Goal: Task Accomplishment & Management: Use online tool/utility

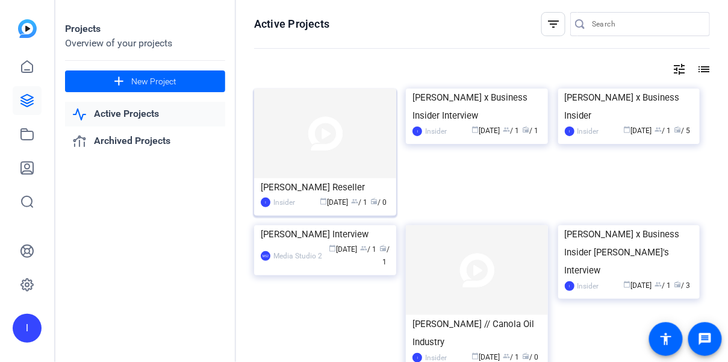
click at [355, 142] on img at bounding box center [325, 134] width 142 height 90
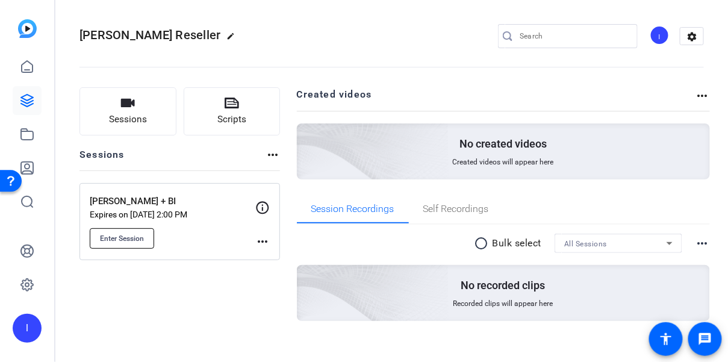
click at [103, 234] on span "Enter Session" at bounding box center [122, 239] width 44 height 10
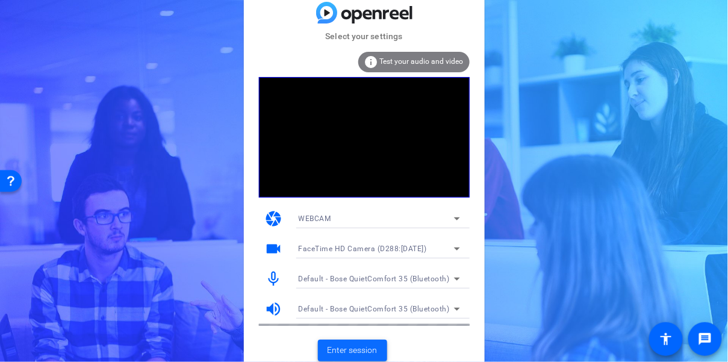
click at [350, 345] on span "Enter session" at bounding box center [353, 350] width 50 height 13
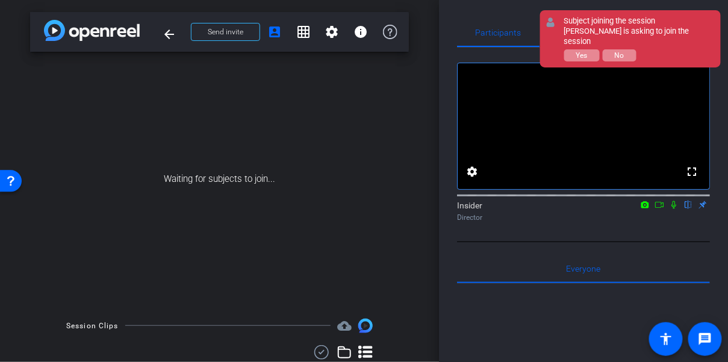
click at [0, 0] on div "Subject joining the session [PERSON_NAME] is asking to join the session Yes No" at bounding box center [0, 0] width 0 height 0
click at [0, 0] on span "Yes" at bounding box center [0, 0] width 0 height 0
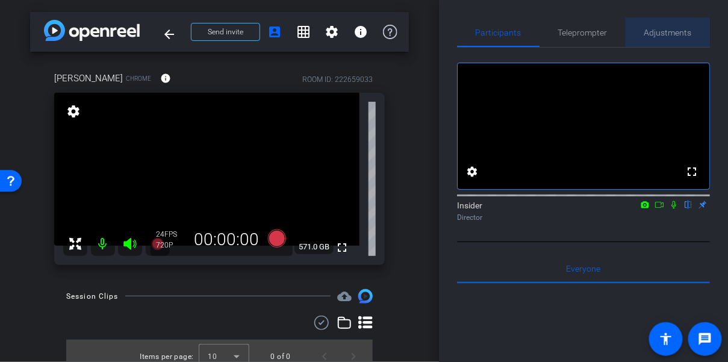
click at [668, 33] on span "Adjustments" at bounding box center [669, 32] width 48 height 8
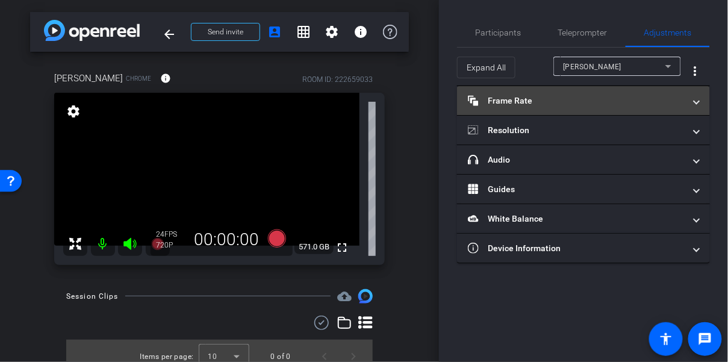
click at [610, 103] on mat-panel-title "Frame Rate Frame Rate" at bounding box center [576, 101] width 217 height 13
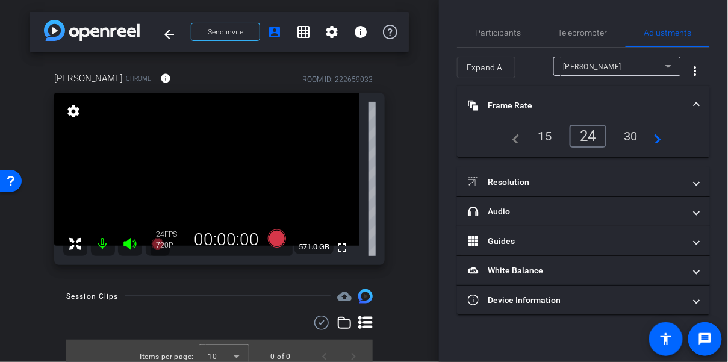
click at [609, 100] on mat-panel-title "Frame Rate Frame Rate" at bounding box center [576, 105] width 217 height 13
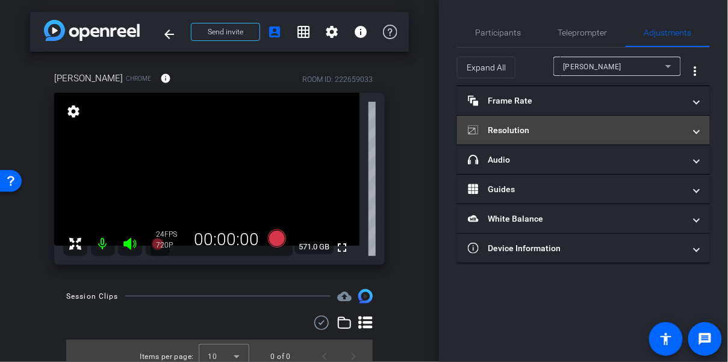
click at [558, 128] on mat-panel-title "Resolution" at bounding box center [576, 130] width 217 height 13
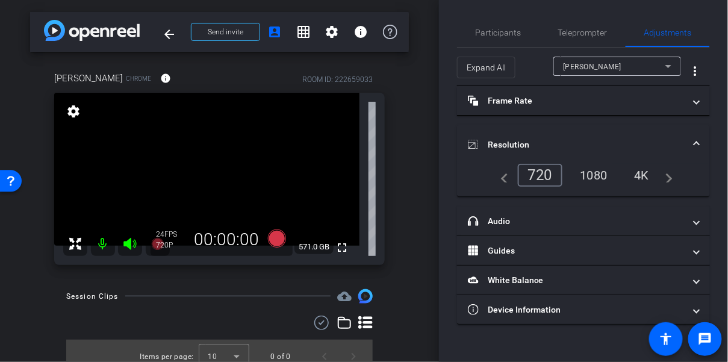
click at [593, 177] on div "1080" at bounding box center [594, 175] width 45 height 20
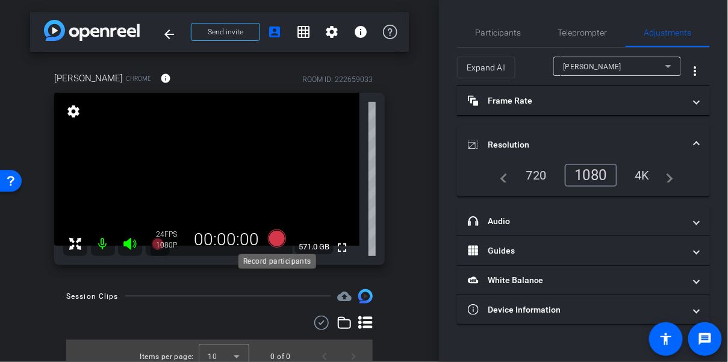
click at [281, 242] on icon at bounding box center [277, 238] width 18 height 18
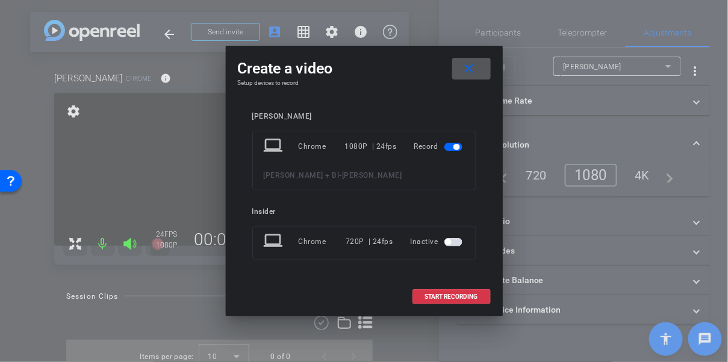
click at [458, 240] on span "button" at bounding box center [454, 242] width 18 height 8
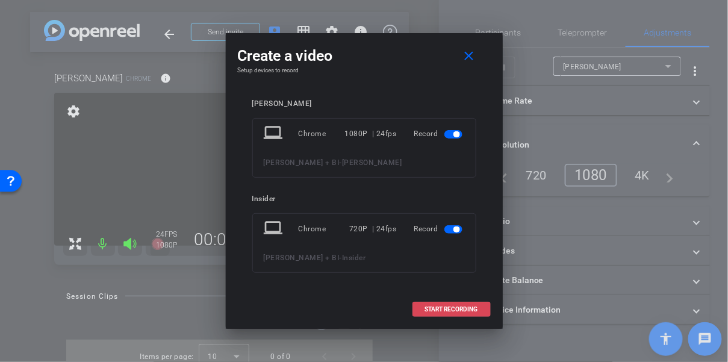
click at [460, 307] on span "START RECORDING" at bounding box center [451, 310] width 53 height 6
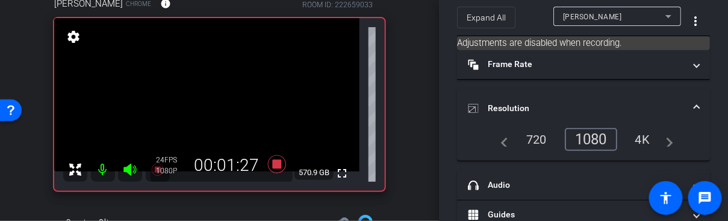
scroll to position [74, 0]
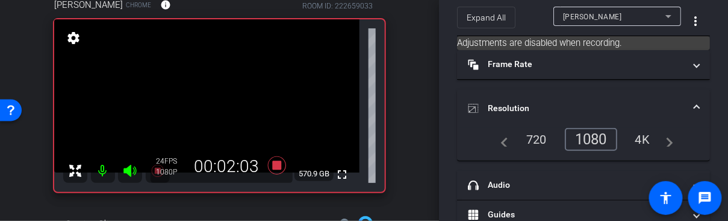
click at [77, 175] on icon at bounding box center [75, 170] width 14 height 14
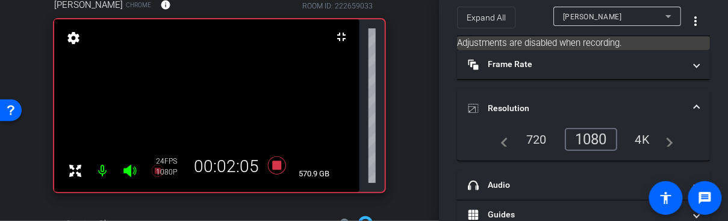
click at [78, 168] on icon at bounding box center [75, 170] width 12 height 12
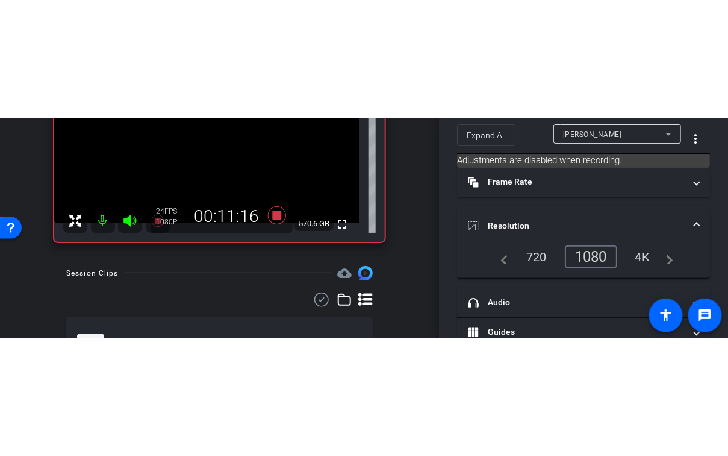
scroll to position [142, 0]
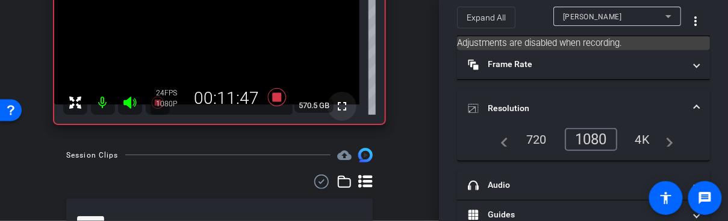
click at [343, 105] on mat-icon "fullscreen" at bounding box center [342, 106] width 14 height 14
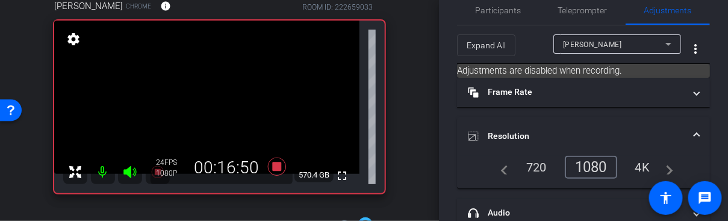
scroll to position [0, 0]
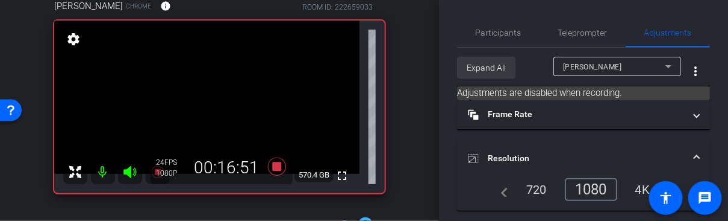
click at [492, 67] on span "Expand All" at bounding box center [486, 67] width 39 height 23
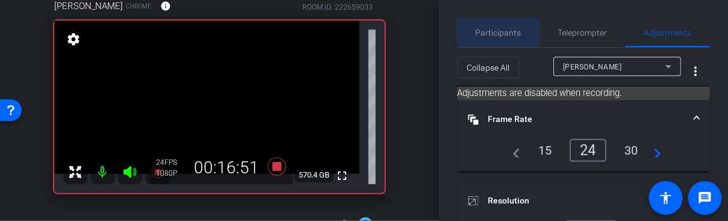
click at [503, 29] on span "Participants" at bounding box center [499, 32] width 46 height 8
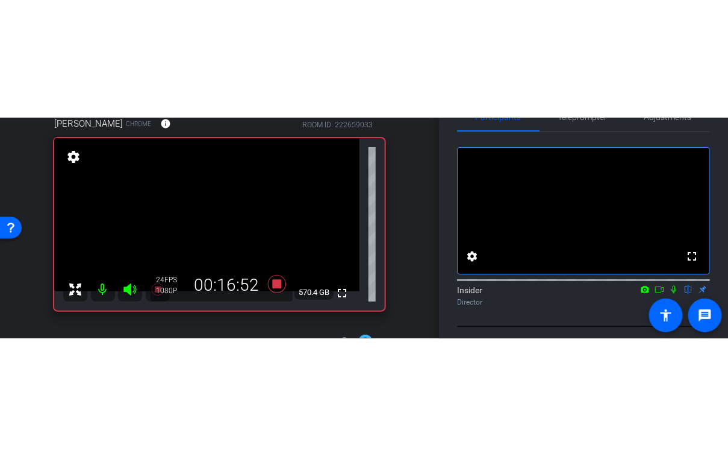
scroll to position [48, 0]
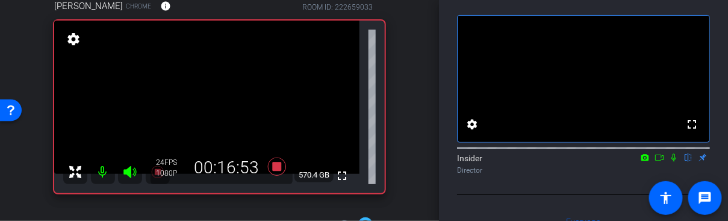
click at [672, 161] on icon at bounding box center [674, 157] width 10 height 8
click at [675, 161] on icon at bounding box center [674, 158] width 7 height 8
click at [674, 161] on icon at bounding box center [674, 157] width 10 height 8
click at [674, 161] on icon at bounding box center [674, 158] width 7 height 8
click at [676, 161] on icon at bounding box center [674, 157] width 10 height 8
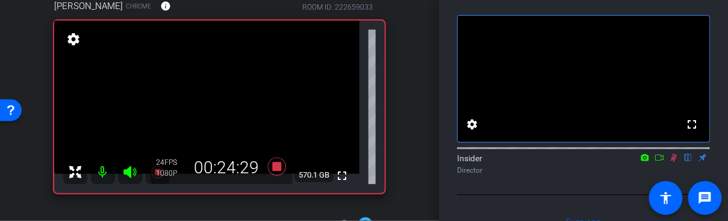
click at [675, 161] on icon at bounding box center [674, 158] width 7 height 8
click at [672, 161] on icon at bounding box center [674, 157] width 10 height 8
click at [675, 161] on icon at bounding box center [674, 158] width 7 height 8
click at [344, 174] on mat-icon "fullscreen" at bounding box center [342, 175] width 14 height 14
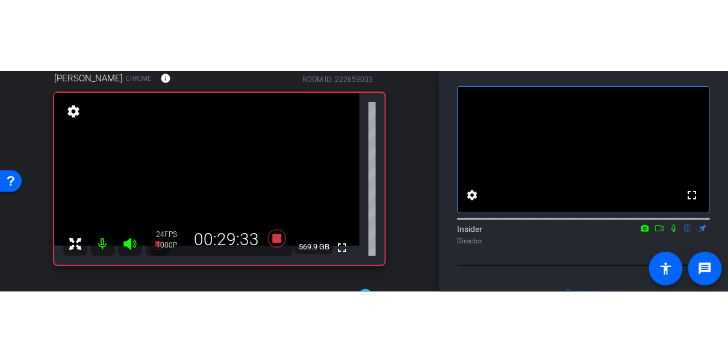
scroll to position [70, 0]
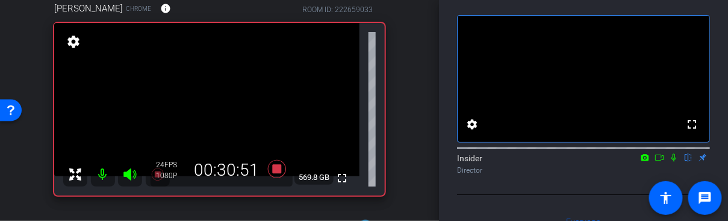
click at [675, 161] on icon at bounding box center [674, 157] width 10 height 8
click at [678, 161] on icon at bounding box center [674, 157] width 10 height 8
click at [674, 161] on icon at bounding box center [674, 157] width 10 height 8
click at [680, 163] on mat-icon at bounding box center [674, 157] width 14 height 11
click at [675, 161] on icon at bounding box center [674, 157] width 10 height 8
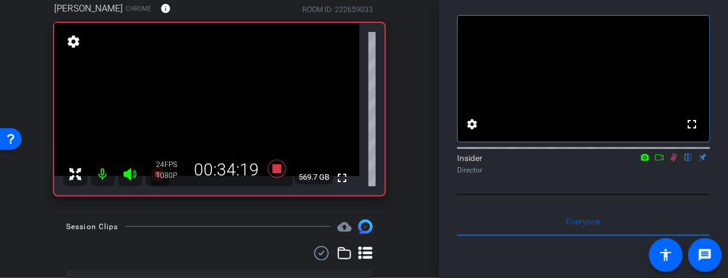
click at [674, 161] on icon at bounding box center [674, 158] width 7 height 8
click at [677, 161] on icon at bounding box center [674, 158] width 5 height 8
click at [675, 161] on icon at bounding box center [674, 158] width 7 height 8
click at [674, 161] on icon at bounding box center [674, 157] width 10 height 8
click at [674, 161] on icon at bounding box center [674, 158] width 7 height 8
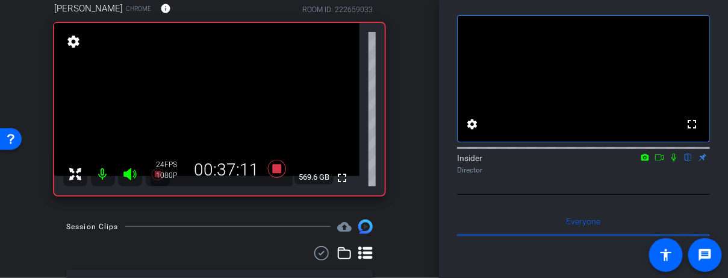
click at [437, 268] on div "arrow_back [PERSON_NAME] + BI Back to project Send invite account_box grid_on s…" at bounding box center [219, 139] width 439 height 278
click at [674, 161] on icon at bounding box center [674, 158] width 5 height 8
click at [675, 161] on icon at bounding box center [674, 158] width 7 height 8
click at [671, 161] on icon at bounding box center [674, 157] width 10 height 8
click at [675, 161] on icon at bounding box center [674, 158] width 7 height 8
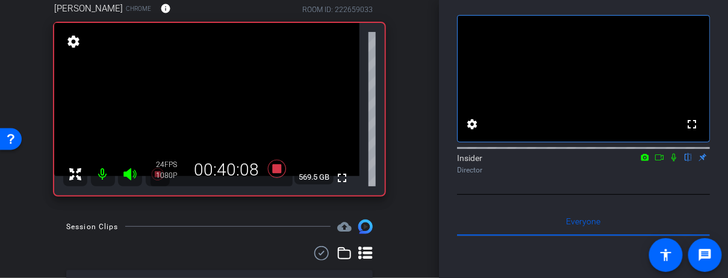
click at [672, 161] on icon at bounding box center [674, 157] width 10 height 8
click at [672, 163] on mat-icon at bounding box center [674, 157] width 14 height 11
click at [671, 161] on icon at bounding box center [674, 157] width 10 height 8
click at [677, 161] on icon at bounding box center [674, 157] width 10 height 8
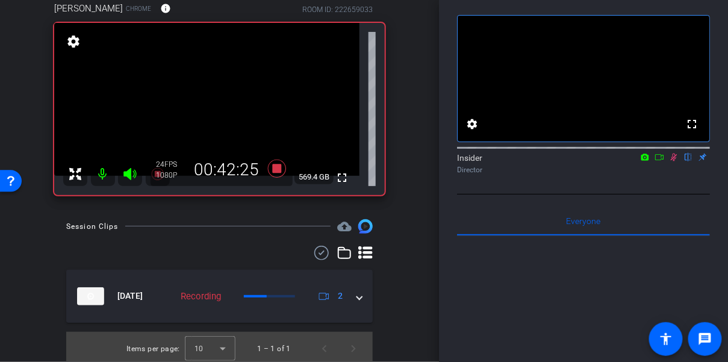
click at [673, 161] on icon at bounding box center [674, 158] width 7 height 8
click at [674, 163] on mat-icon at bounding box center [674, 157] width 14 height 11
click at [671, 161] on icon at bounding box center [674, 157] width 10 height 8
click at [675, 161] on icon at bounding box center [674, 157] width 10 height 8
click at [674, 161] on icon at bounding box center [674, 158] width 7 height 8
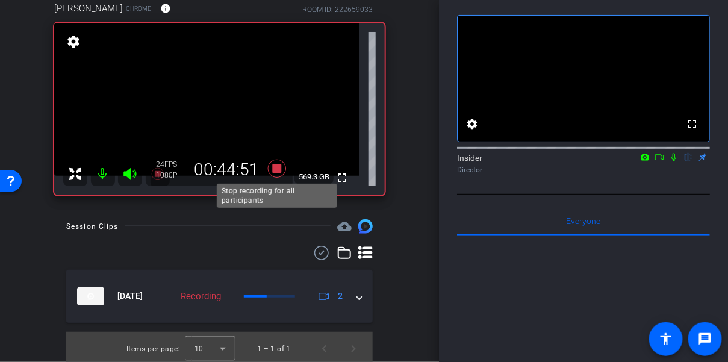
click at [278, 170] on icon at bounding box center [277, 168] width 18 height 18
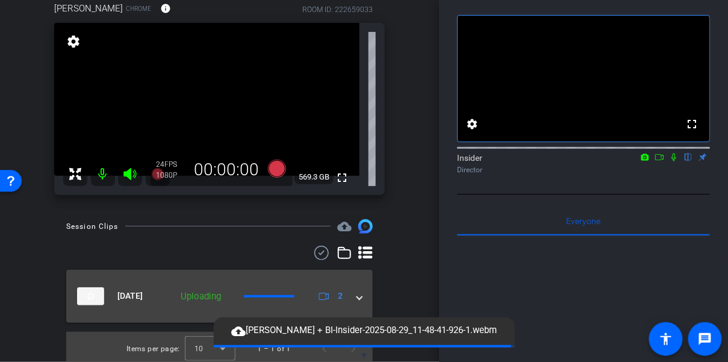
click at [359, 295] on span at bounding box center [359, 296] width 5 height 13
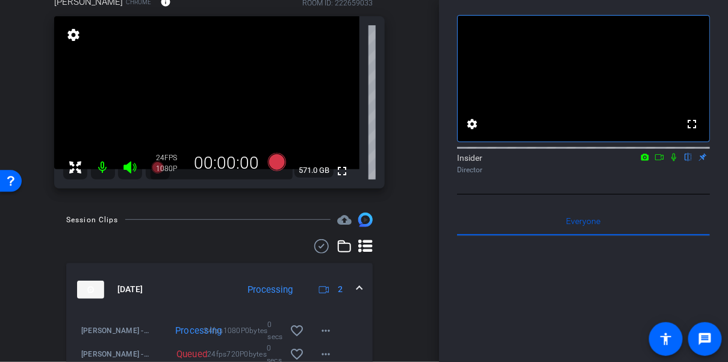
scroll to position [138, 0]
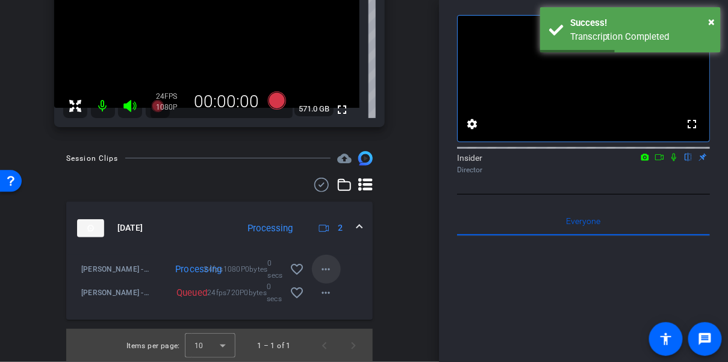
click at [325, 270] on mat-icon "more_horiz" at bounding box center [326, 269] width 14 height 14
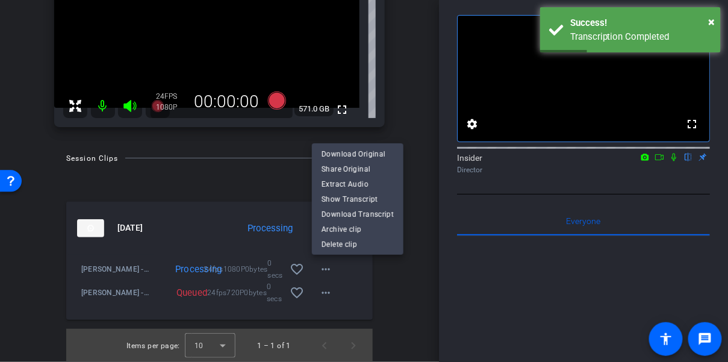
click at [401, 289] on div at bounding box center [364, 181] width 728 height 362
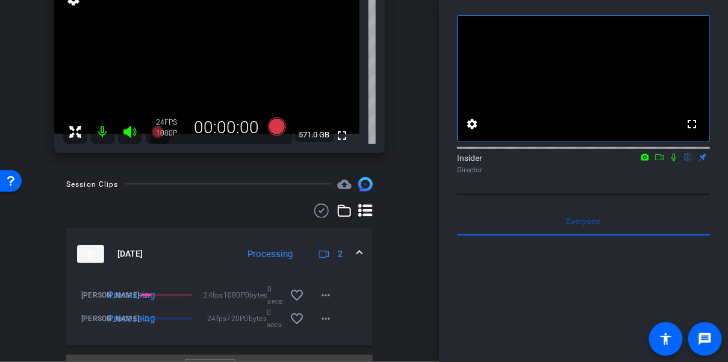
scroll to position [113, 0]
click at [676, 161] on icon at bounding box center [674, 157] width 10 height 8
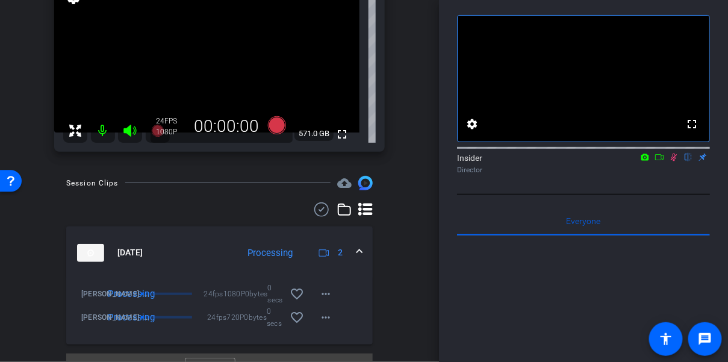
click at [676, 161] on icon at bounding box center [674, 157] width 10 height 8
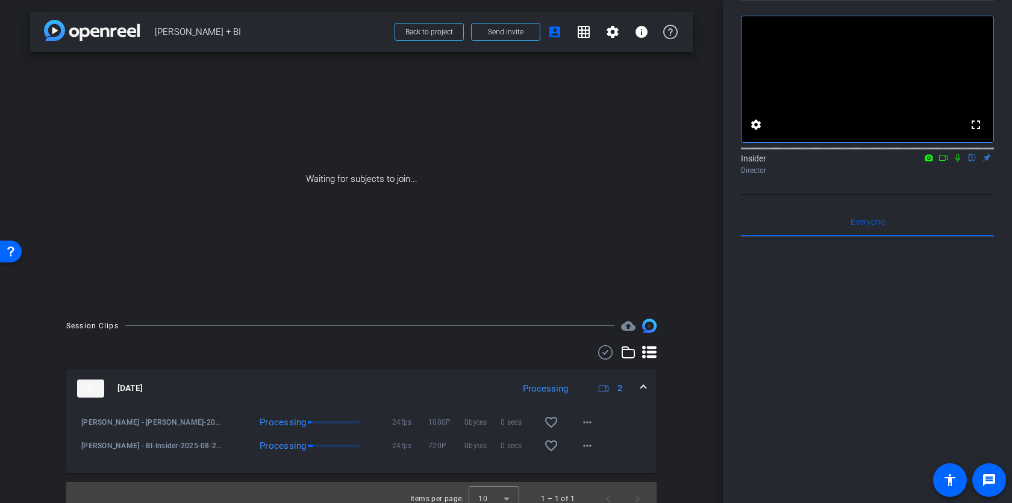
scroll to position [12, 0]
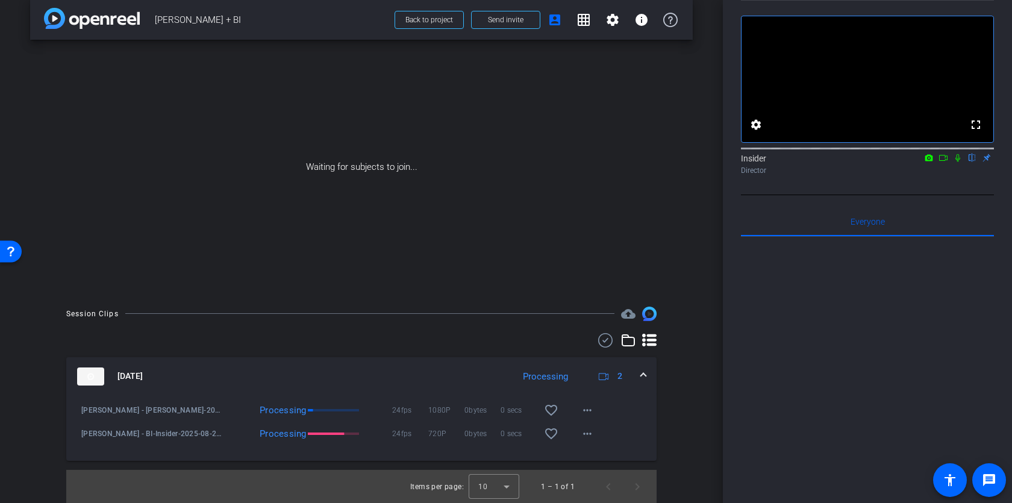
click at [728, 162] on icon at bounding box center [958, 158] width 10 height 8
click at [651, 362] on mat-expansion-panel-header "[DATE] Processing 2" at bounding box center [361, 376] width 590 height 39
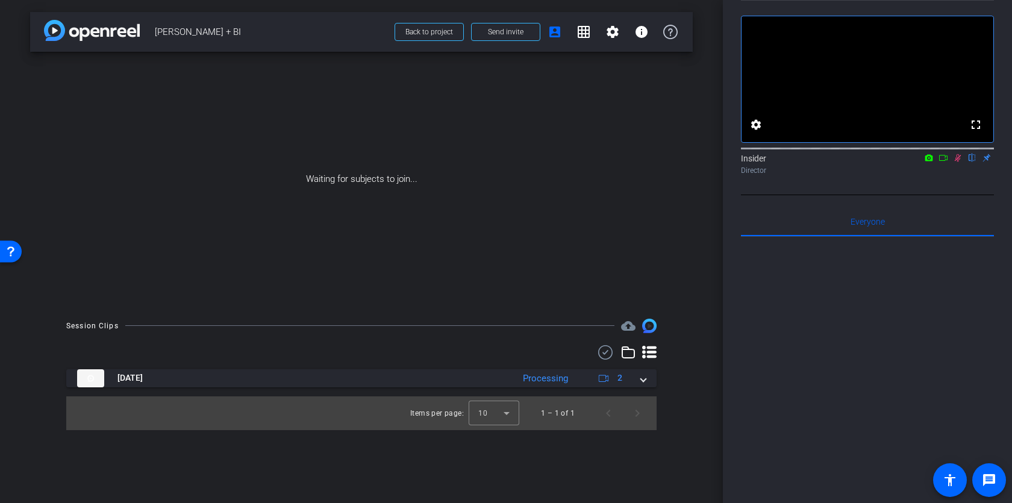
click at [650, 362] on div "[DATE] Processing 2 [PERSON_NAME] - [PERSON_NAME]-2025-08-29-11-48-41-926-0 Pro…" at bounding box center [361, 387] width 590 height 85
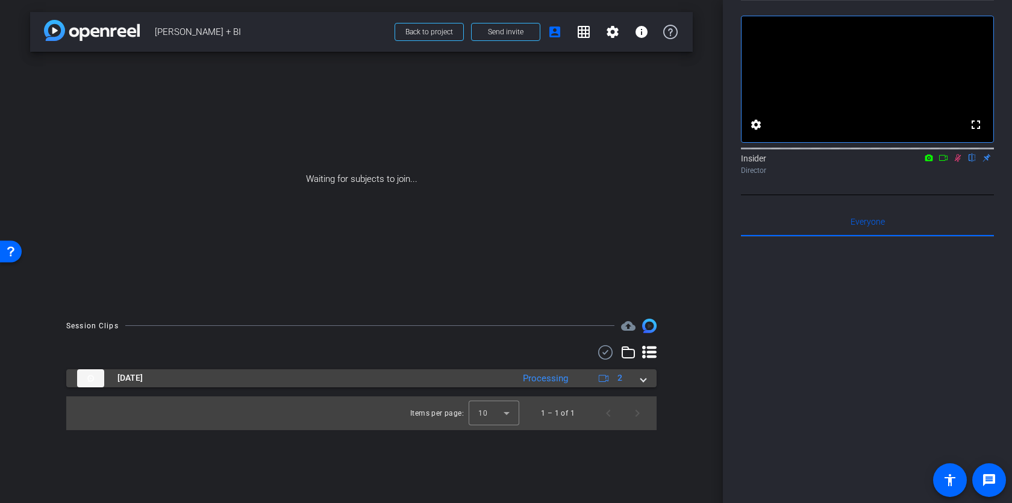
click at [651, 362] on mat-expansion-panel-header "[DATE] Processing 2" at bounding box center [361, 378] width 590 height 18
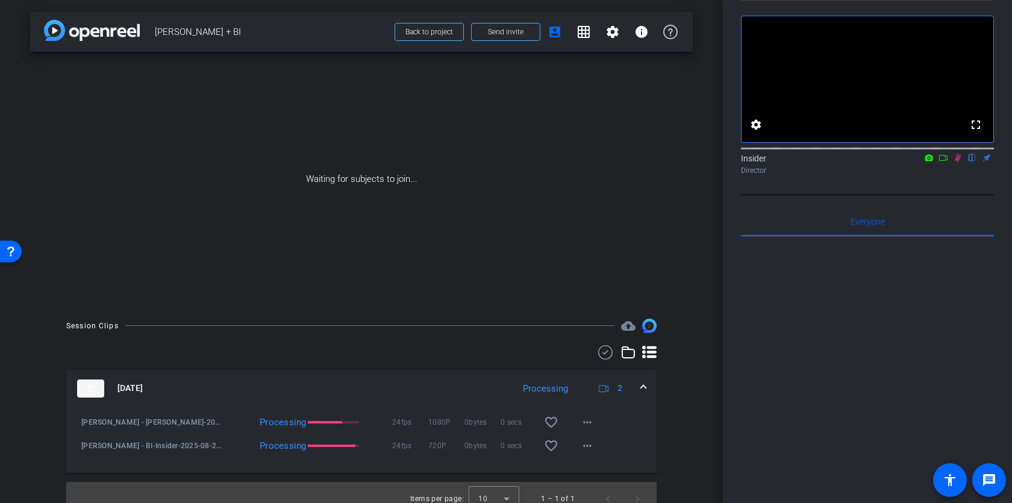
scroll to position [12, 0]
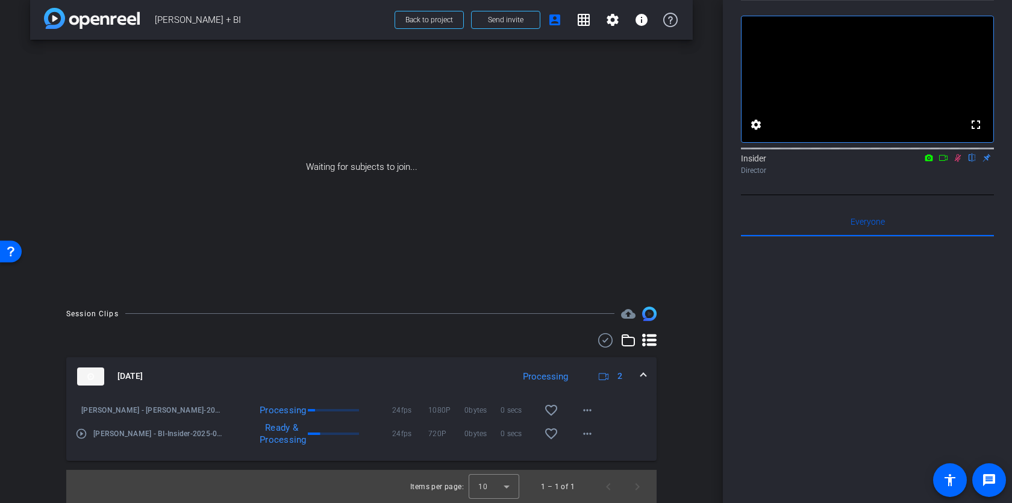
click at [79, 362] on mat-icon "play_circle_outline" at bounding box center [81, 434] width 12 height 12
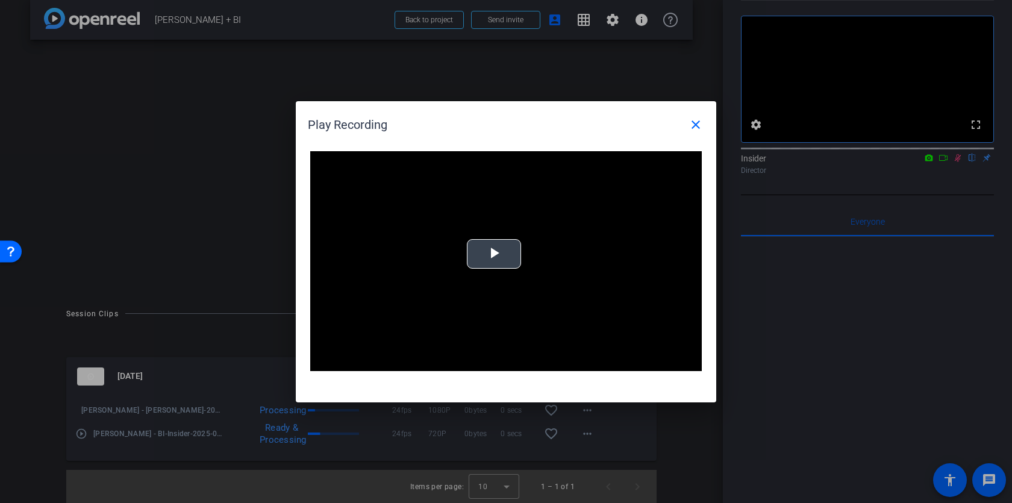
click at [494, 254] on span "Video Player" at bounding box center [494, 254] width 0 height 0
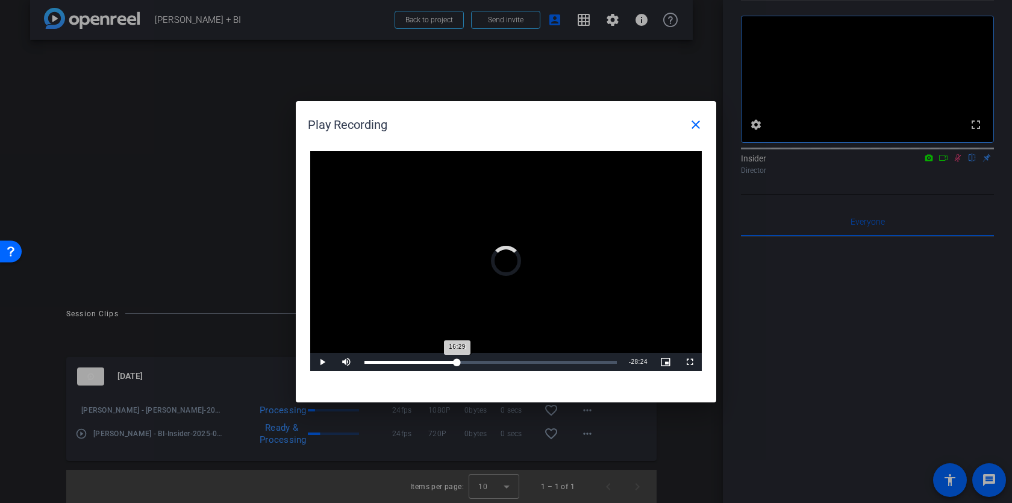
click at [457, 362] on div "Loaded : 0.11% 16:36 16:29" at bounding box center [491, 362] width 265 height 18
click at [694, 117] on button "close" at bounding box center [695, 124] width 29 height 29
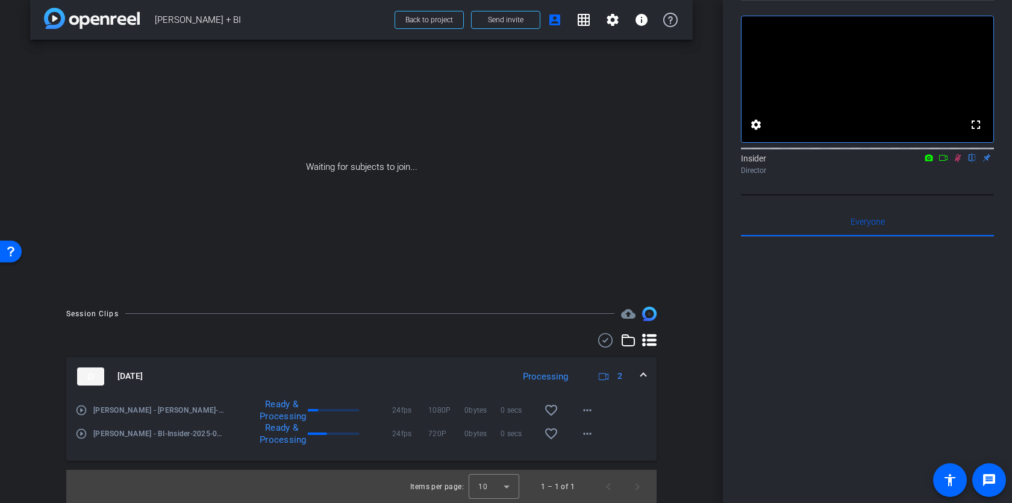
click at [79, 362] on mat-icon "play_circle_outline" at bounding box center [81, 410] width 12 height 12
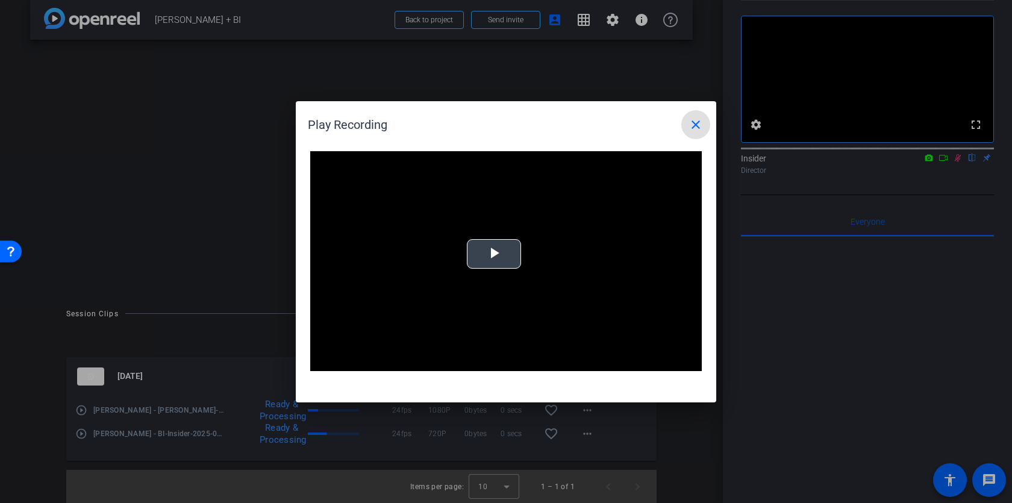
click at [494, 254] on span "Video Player" at bounding box center [494, 254] width 0 height 0
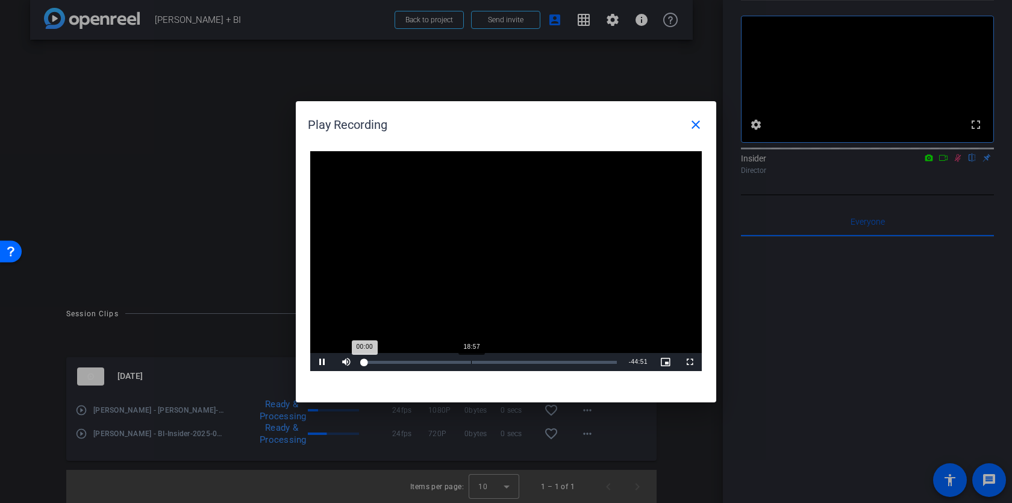
click at [471, 360] on div "Loaded : 0% 18:57 00:00" at bounding box center [491, 362] width 265 height 18
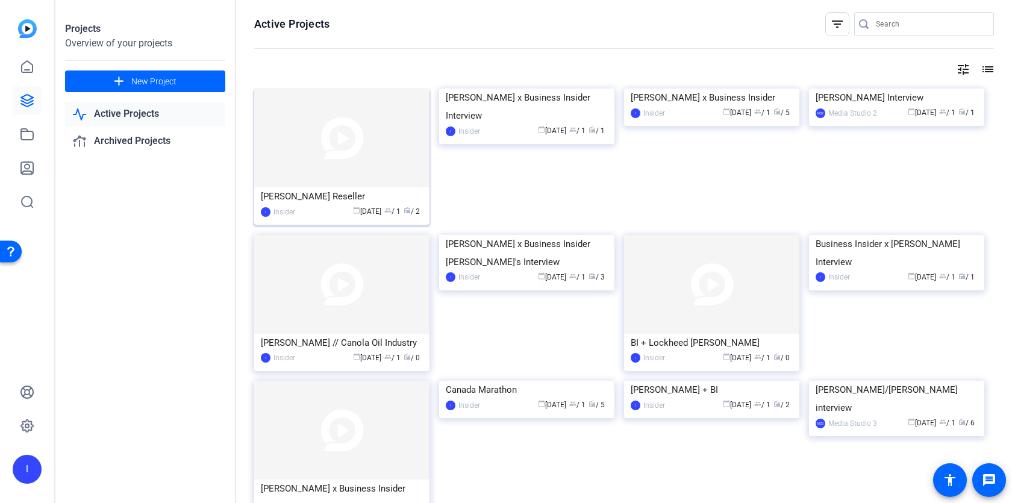
click at [354, 168] on img at bounding box center [341, 138] width 175 height 99
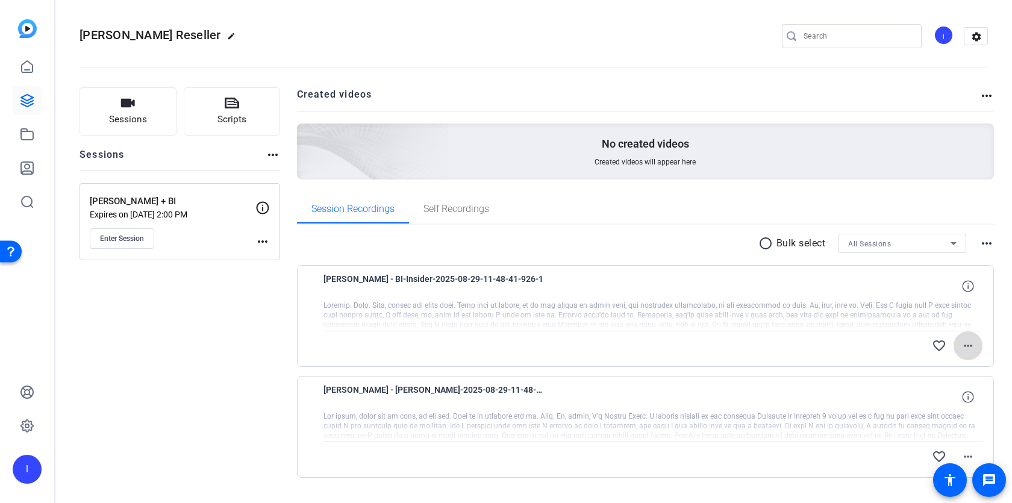
click at [960, 345] on button "more_horiz" at bounding box center [968, 345] width 29 height 29
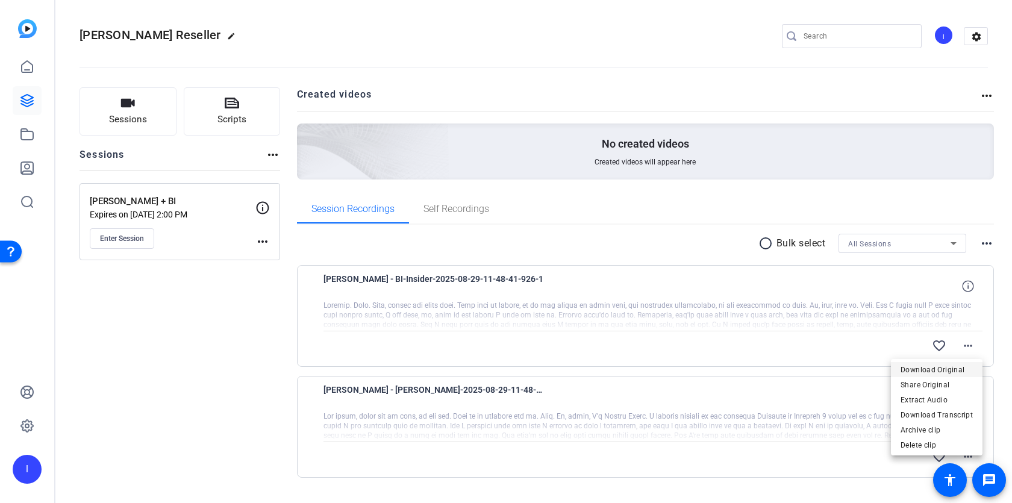
click at [948, 372] on span "Download Original" at bounding box center [937, 370] width 72 height 14
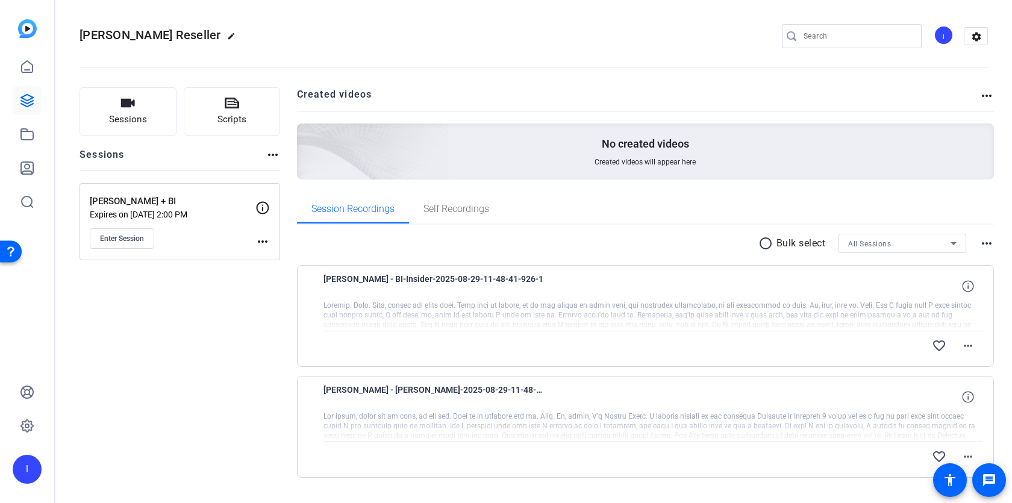
click at [806, 345] on div "favorite_border more_horiz" at bounding box center [752, 345] width 462 height 29
click at [965, 449] on mat-icon "more_horiz" at bounding box center [968, 456] width 14 height 14
click at [802, 354] on div at bounding box center [506, 251] width 1012 height 503
